Goal: Transaction & Acquisition: Purchase product/service

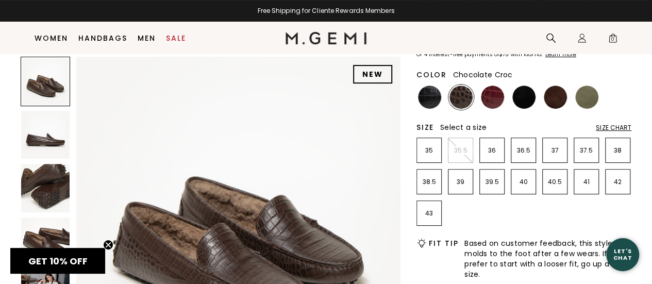
scroll to position [95, 0]
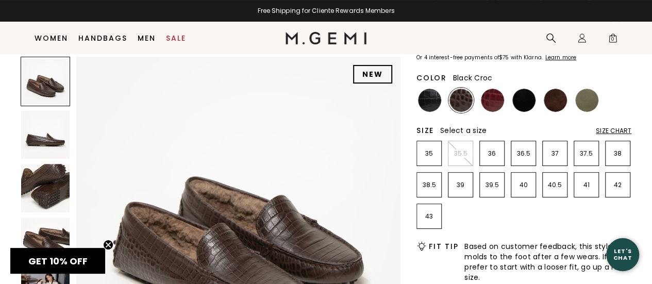
click at [427, 98] on img at bounding box center [429, 100] width 23 height 23
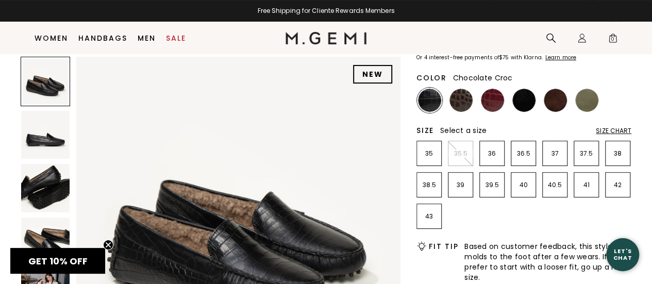
click at [459, 101] on img at bounding box center [460, 100] width 23 height 23
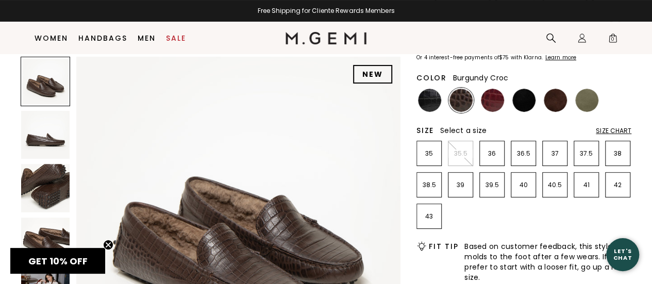
click at [497, 99] on img at bounding box center [492, 100] width 23 height 23
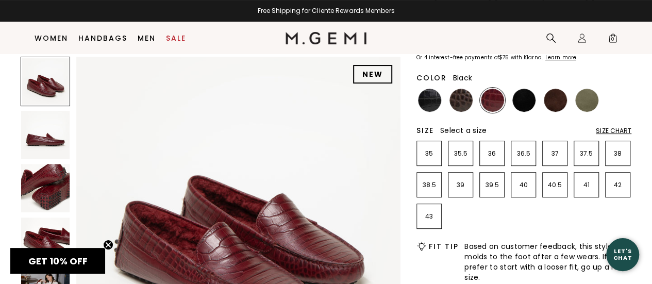
click at [528, 96] on img at bounding box center [523, 100] width 23 height 23
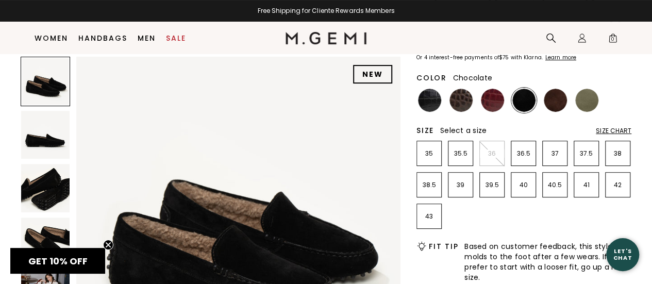
click at [549, 97] on img at bounding box center [555, 100] width 23 height 23
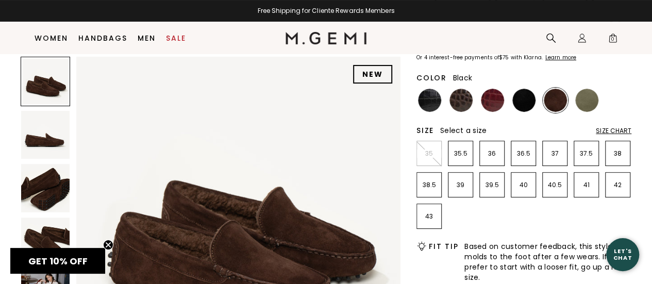
click at [522, 103] on img at bounding box center [523, 100] width 23 height 23
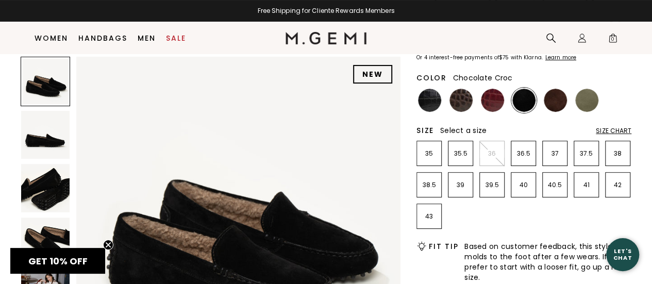
click at [458, 97] on img at bounding box center [460, 100] width 23 height 23
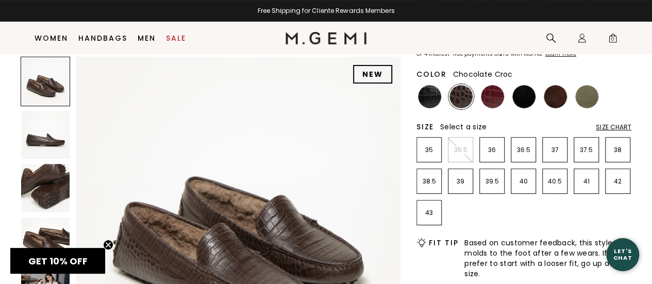
scroll to position [102, 0]
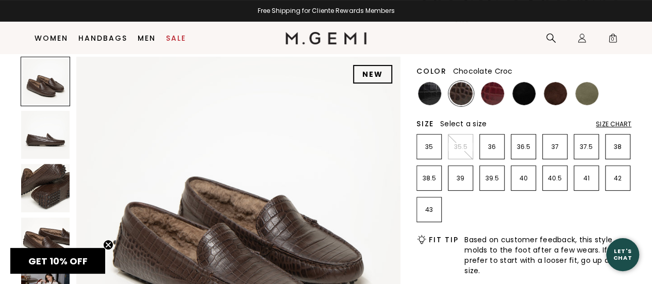
click at [620, 124] on div "Size Chart" at bounding box center [614, 124] width 36 height 8
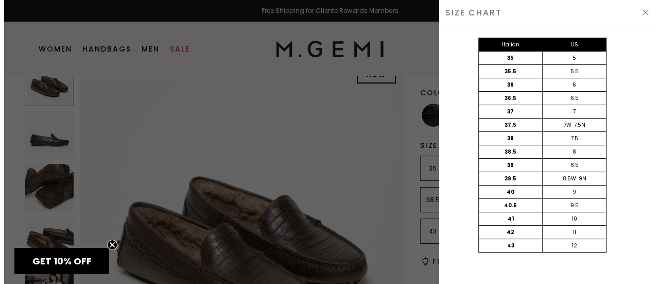
scroll to position [0, 0]
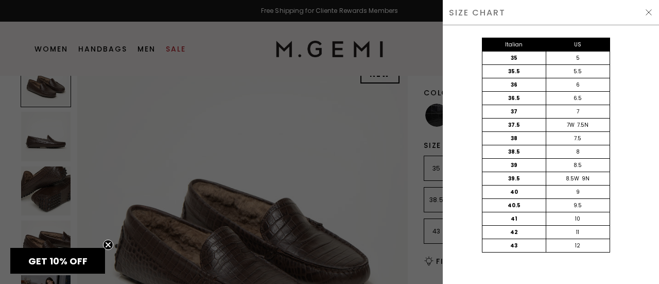
click at [521, 229] on div "42" at bounding box center [515, 232] width 64 height 13
click at [624, 69] on div "Italian US 35 5 35.5 5.5 36 6 36.5 6.5 37 7 37.5 7W 7.5N 38 7.5 38.5 8 39 8.5 3…" at bounding box center [546, 155] width 216 height 260
click at [648, 10] on img at bounding box center [649, 12] width 8 height 8
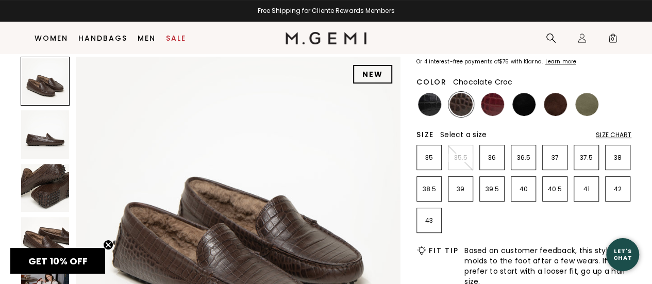
scroll to position [80, 0]
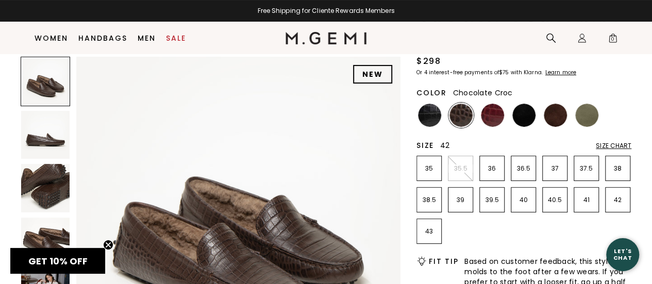
click at [624, 201] on p "42" at bounding box center [617, 200] width 24 height 8
